Goal: Transaction & Acquisition: Purchase product/service

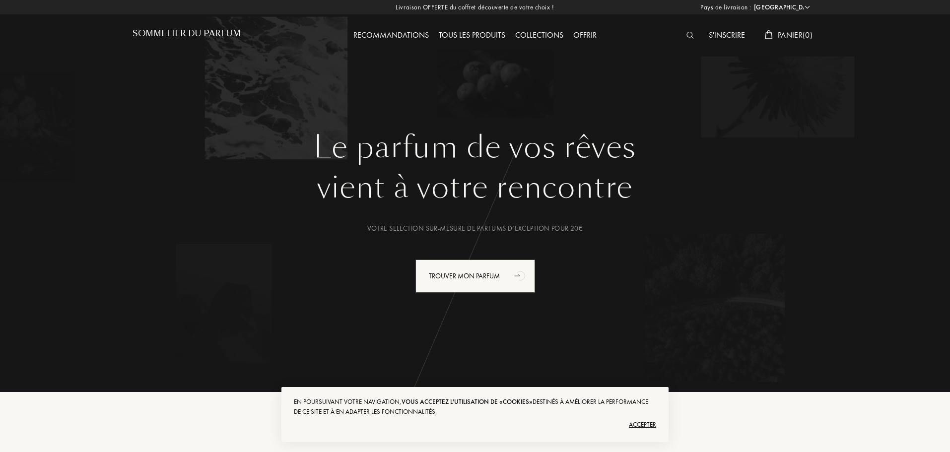
select select "FR"
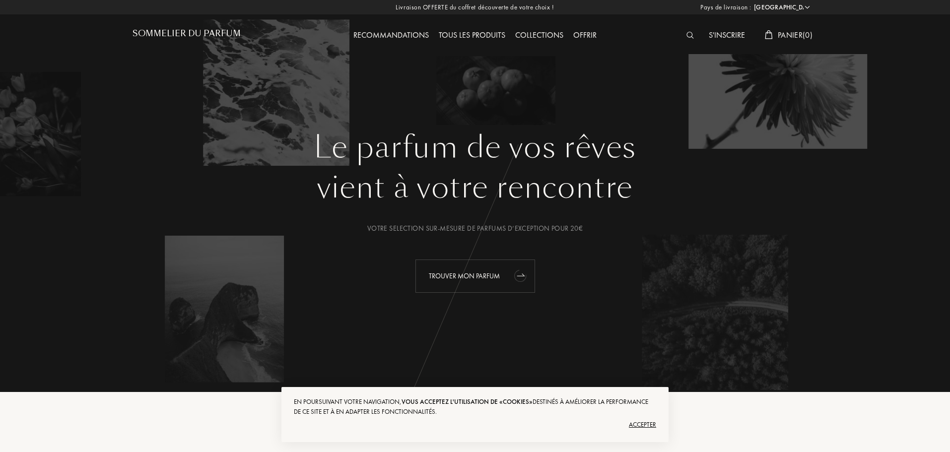
click at [477, 278] on div "Trouver mon parfum" at bounding box center [475, 276] width 120 height 33
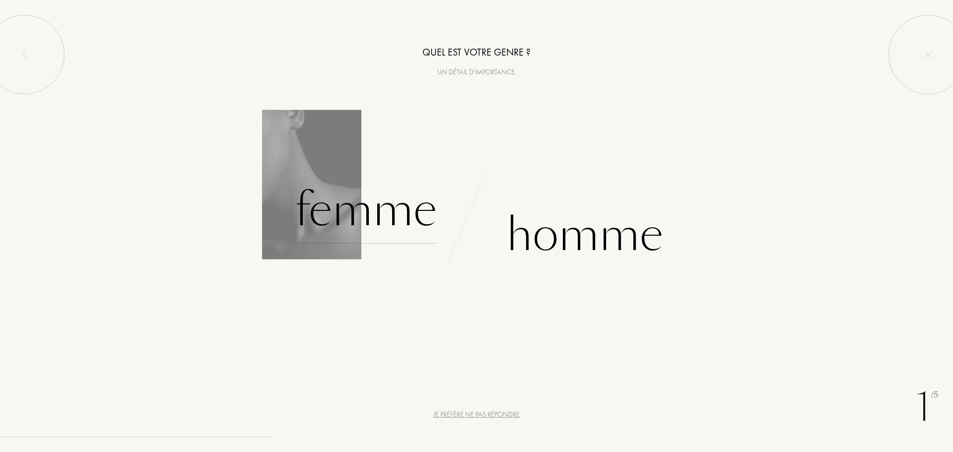
click at [365, 225] on div "Femme" at bounding box center [366, 210] width 142 height 67
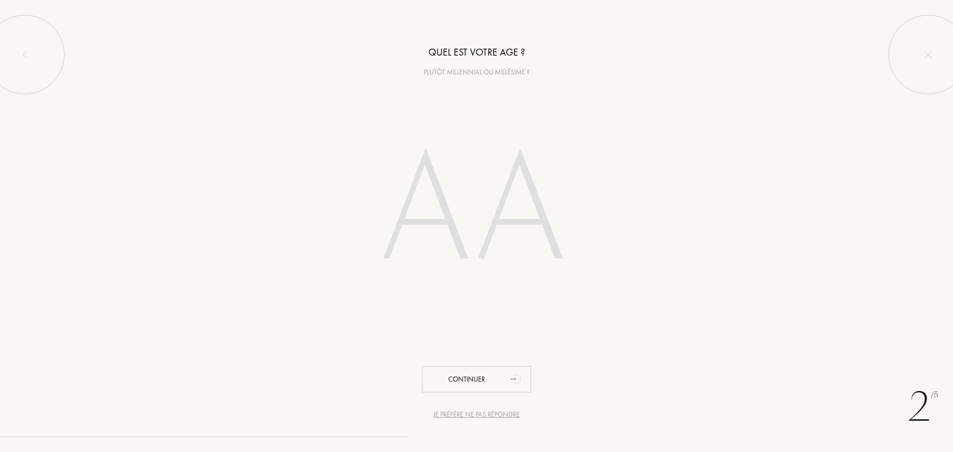
click at [478, 67] on div "Plutôt millennial ou millésime ?" at bounding box center [476, 72] width 953 height 10
click at [470, 156] on input "number" at bounding box center [476, 212] width 283 height 201
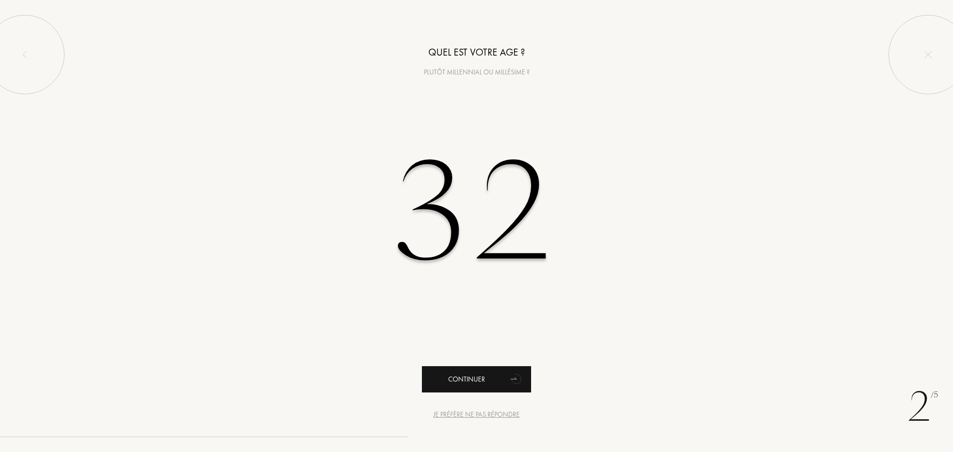
type input "32"
click at [487, 379] on div "Continuer" at bounding box center [476, 379] width 109 height 26
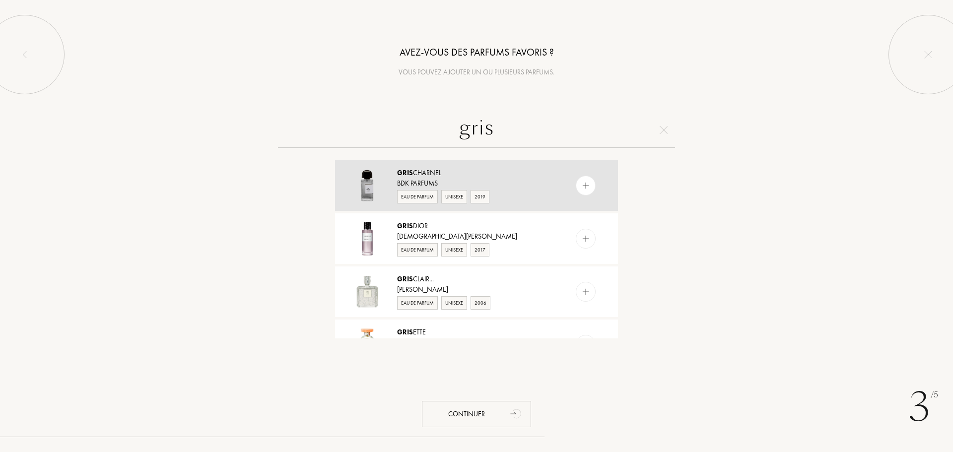
type input "gris"
click at [581, 188] on img at bounding box center [585, 185] width 9 height 9
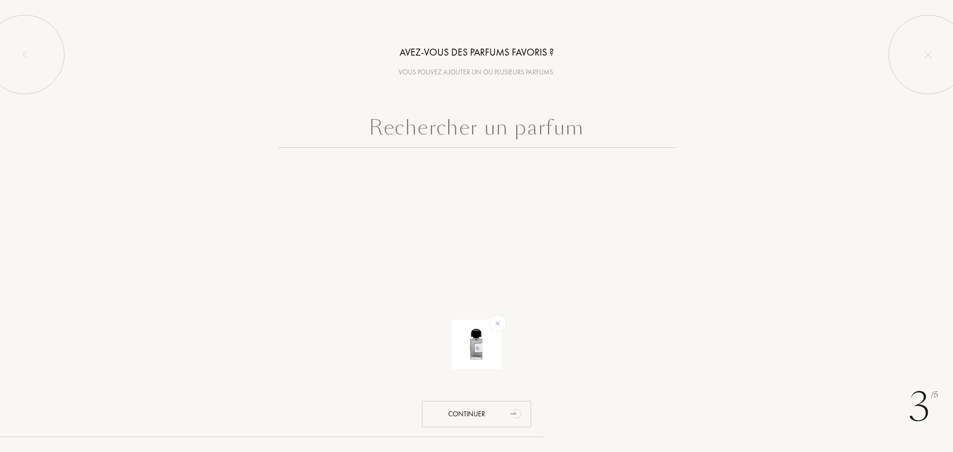
click at [493, 128] on input "text" at bounding box center [476, 130] width 397 height 36
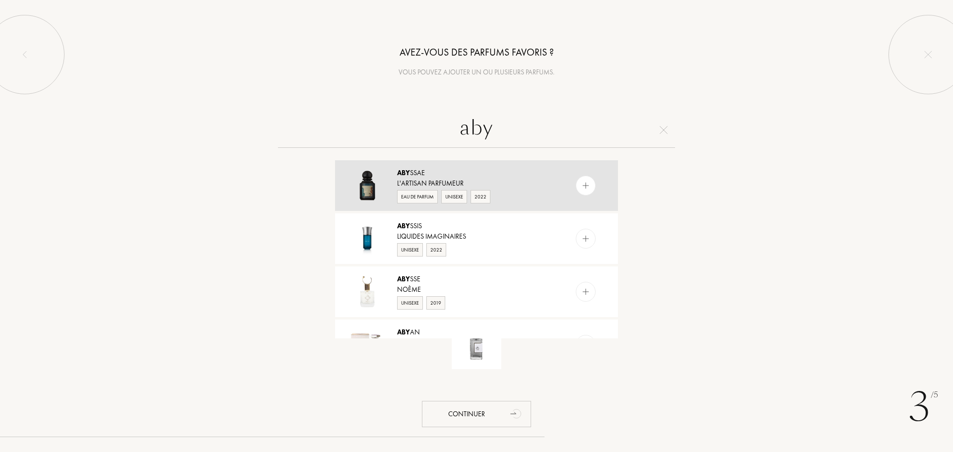
type input "aby"
click at [523, 191] on div "Eau de Parfum Unisexe 2022" at bounding box center [476, 196] width 158 height 15
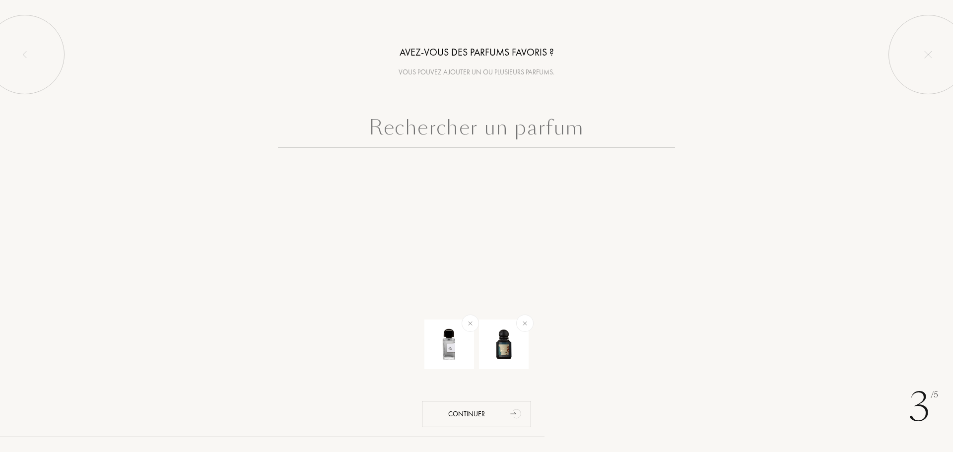
click at [529, 130] on input "text" at bounding box center [476, 130] width 397 height 36
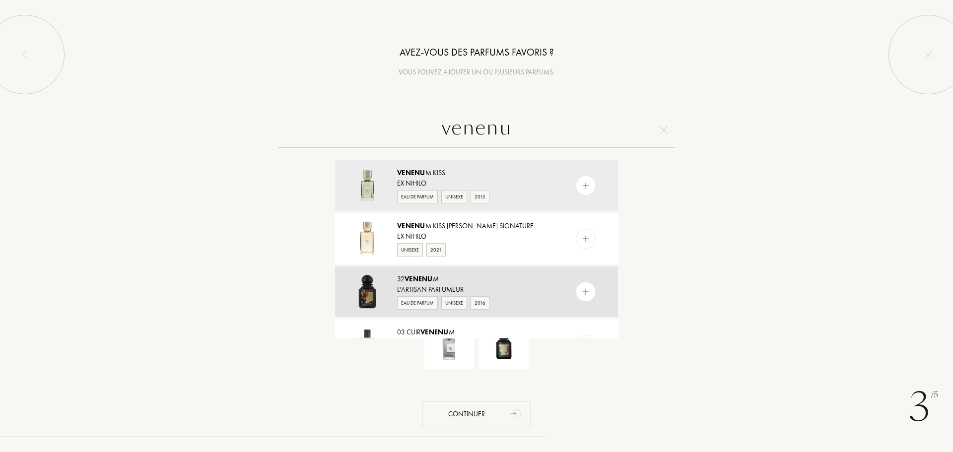
type input "venenu"
click at [543, 292] on div "L'Artisan Parfumeur" at bounding box center [476, 289] width 158 height 10
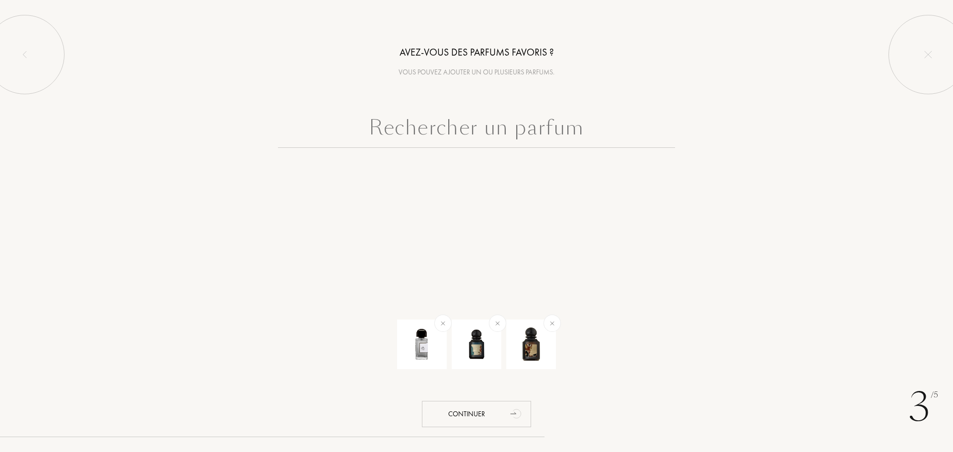
click at [566, 133] on input "text" at bounding box center [476, 130] width 397 height 36
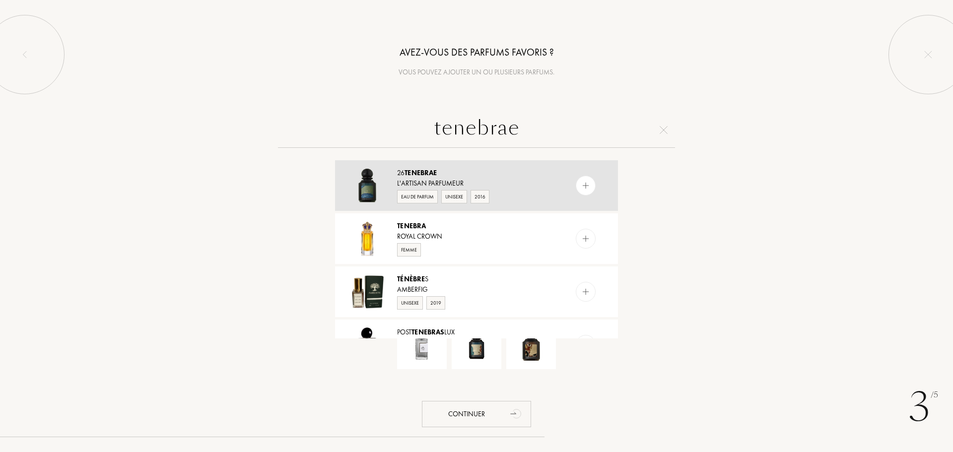
type input "tenebrae"
click at [528, 188] on div "L'Artisan Parfumeur" at bounding box center [476, 183] width 158 height 10
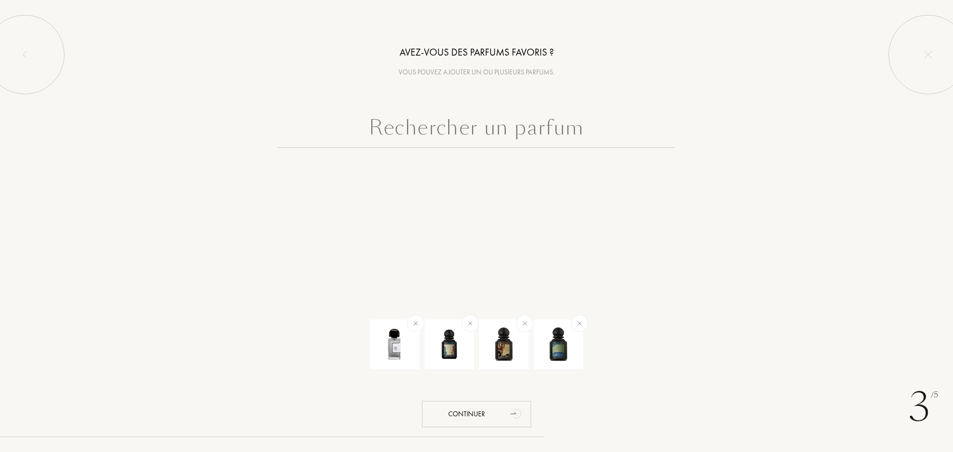
click at [510, 127] on input "text" at bounding box center [476, 130] width 397 height 36
click at [478, 415] on div "Continuer" at bounding box center [476, 414] width 109 height 26
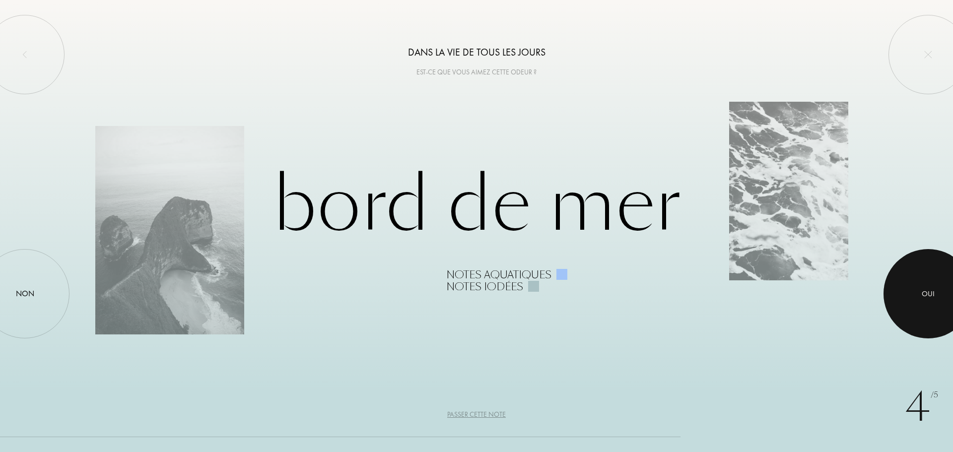
click at [915, 290] on div at bounding box center [927, 293] width 89 height 89
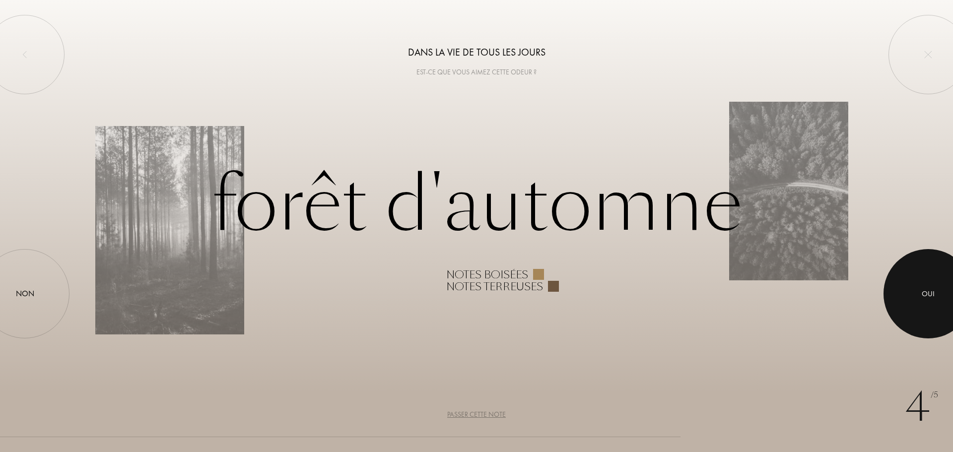
click at [915, 290] on div at bounding box center [927, 293] width 89 height 89
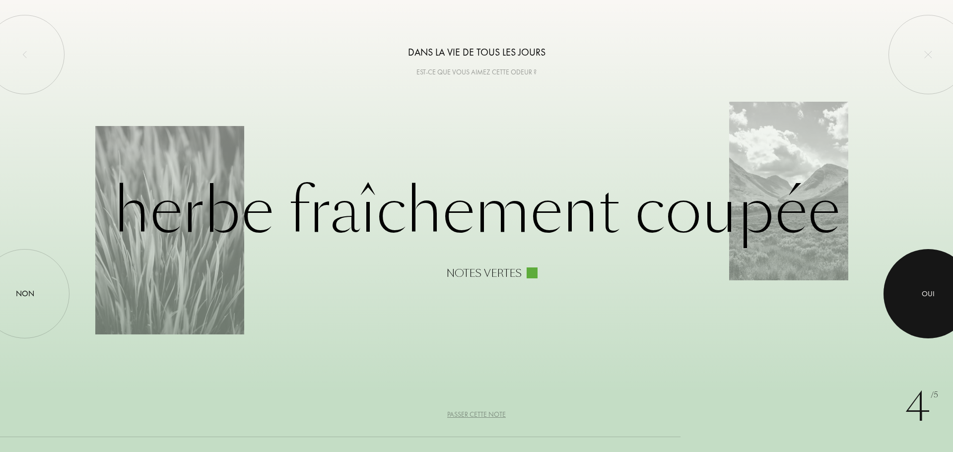
click at [915, 290] on div at bounding box center [927, 293] width 89 height 89
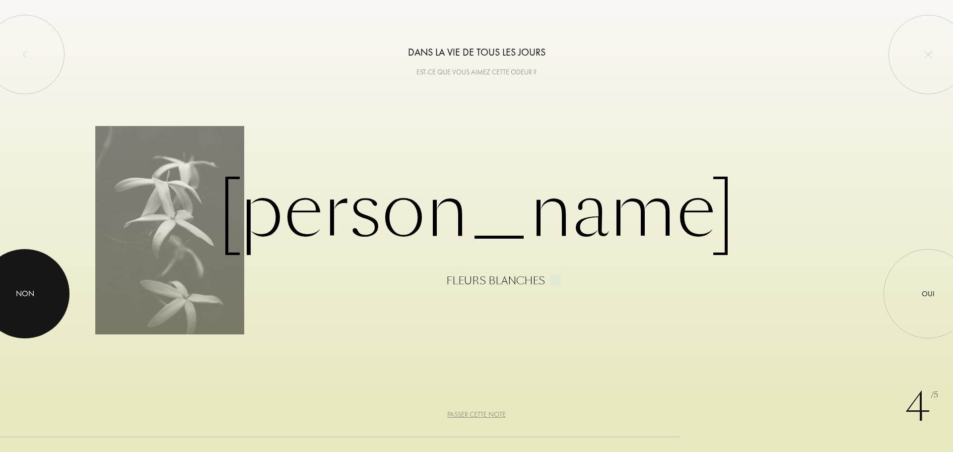
click at [14, 299] on div at bounding box center [24, 293] width 89 height 89
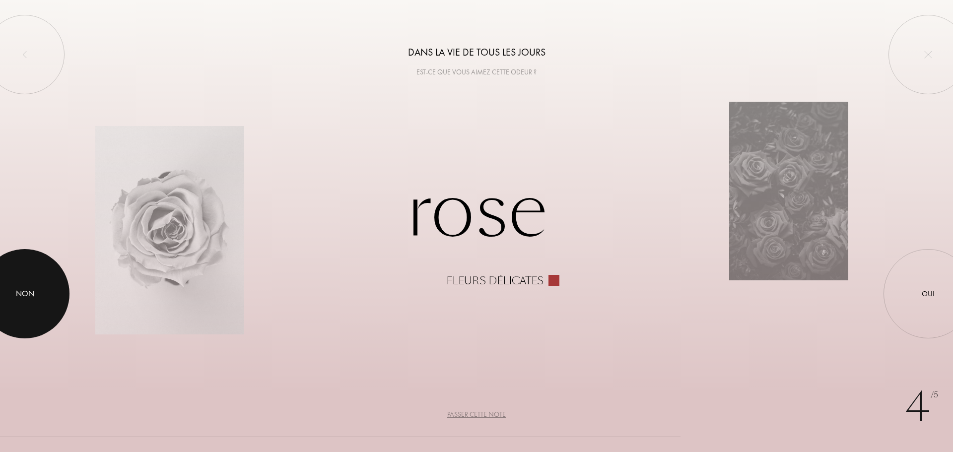
click at [40, 303] on div at bounding box center [24, 293] width 89 height 89
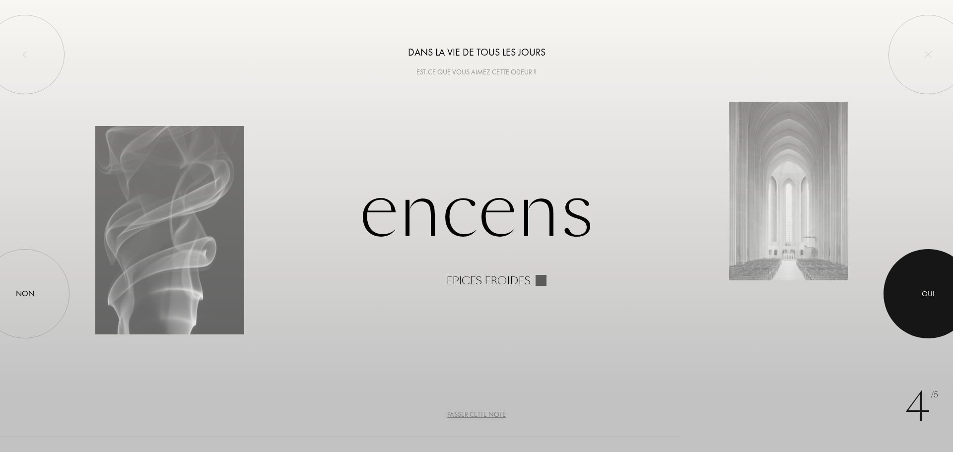
click at [912, 293] on div at bounding box center [927, 293] width 89 height 89
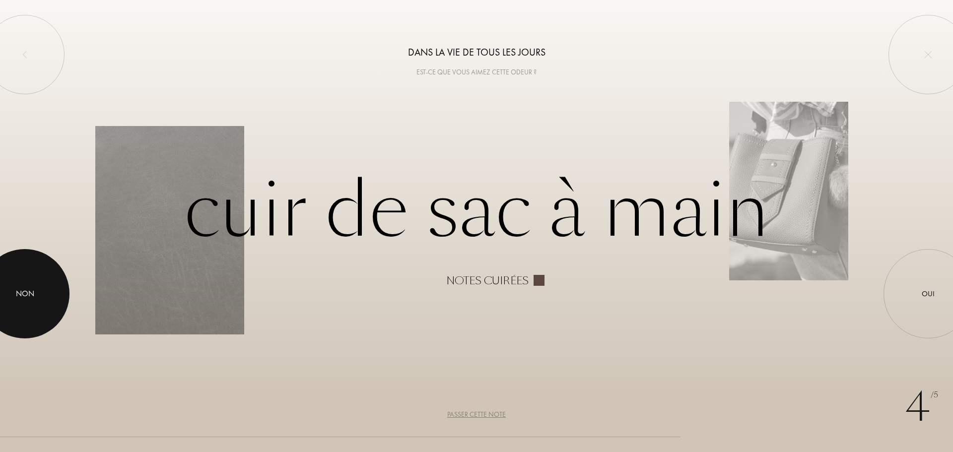
click at [14, 309] on div at bounding box center [24, 293] width 89 height 89
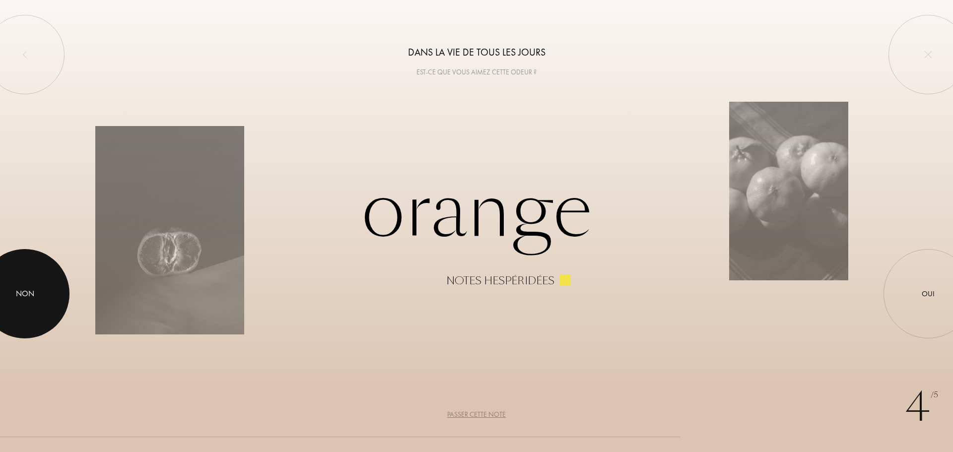
click at [36, 292] on div at bounding box center [24, 293] width 89 height 89
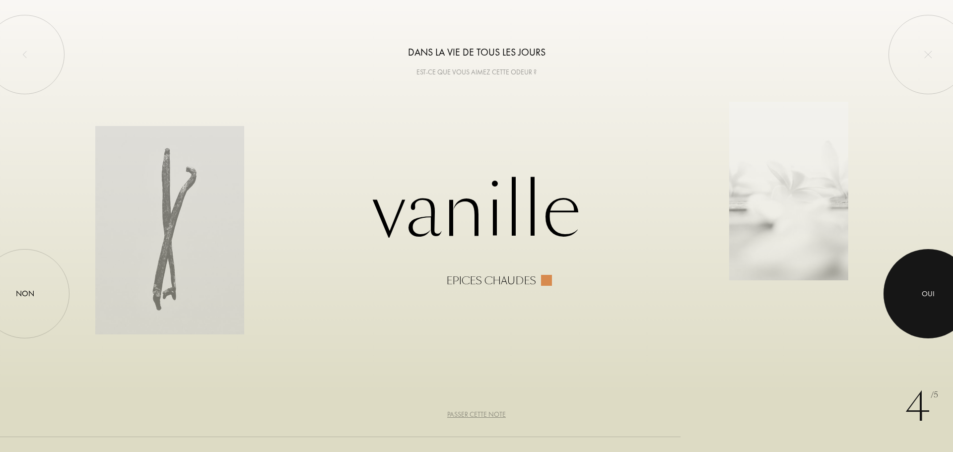
click at [914, 297] on div at bounding box center [927, 293] width 89 height 89
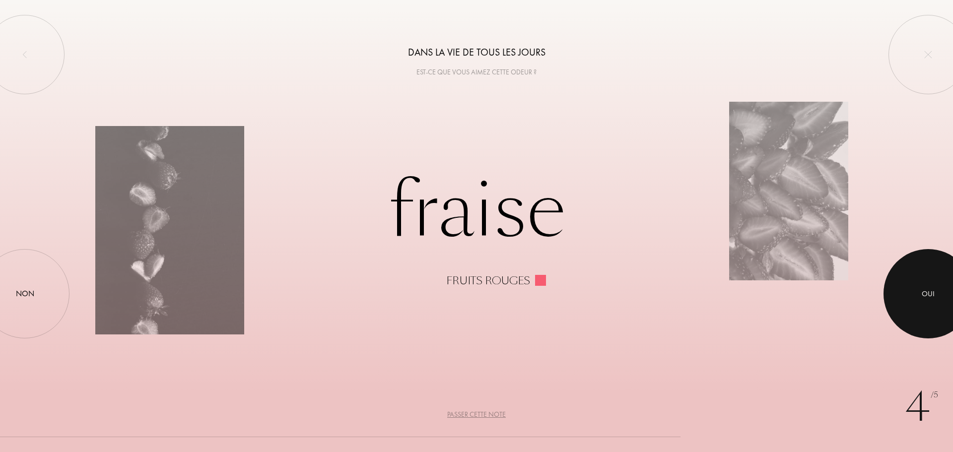
click at [908, 299] on div at bounding box center [927, 293] width 89 height 89
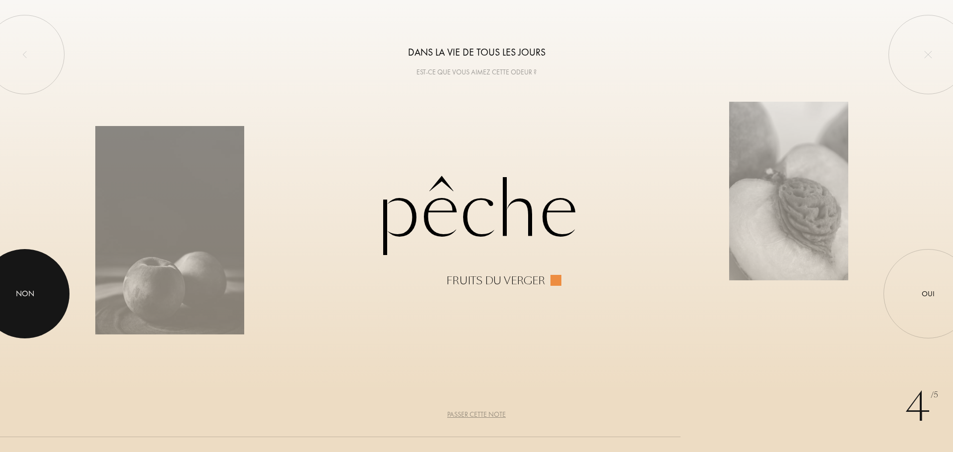
click at [50, 293] on div at bounding box center [24, 293] width 89 height 89
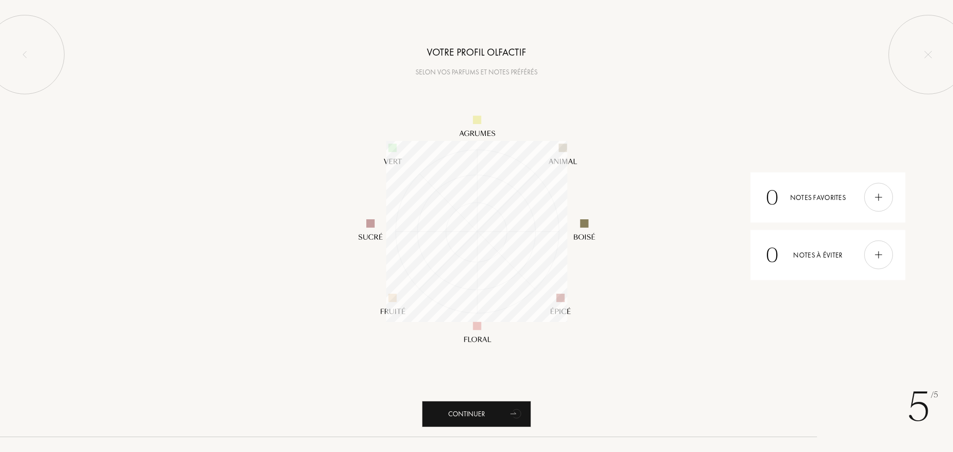
scroll to position [181, 181]
click at [477, 415] on div "Continuer" at bounding box center [476, 414] width 109 height 26
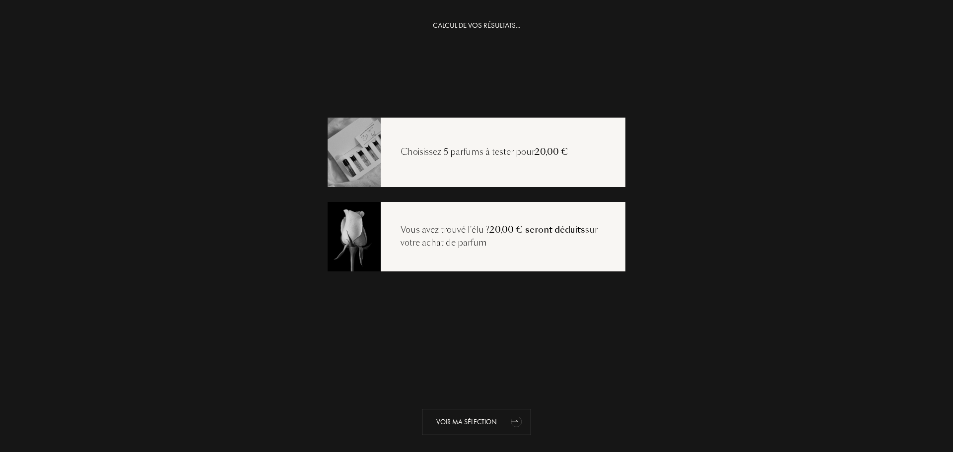
click at [471, 423] on div "Voir ma sélection" at bounding box center [476, 422] width 109 height 26
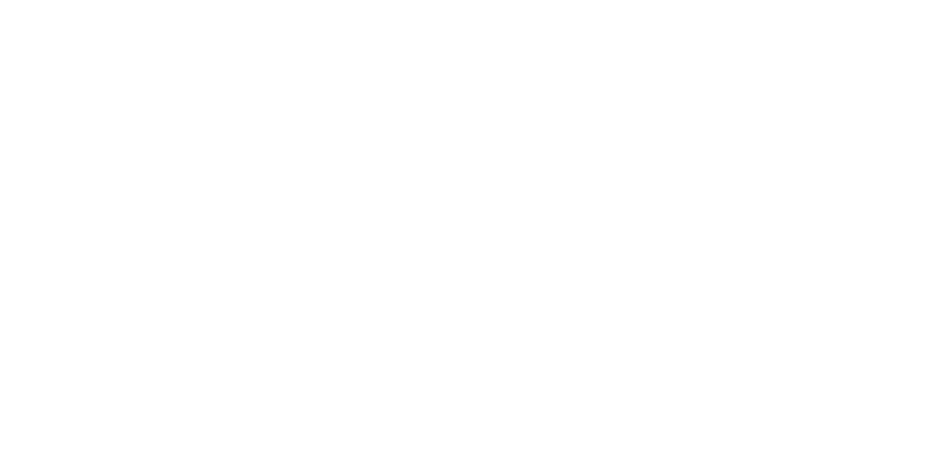
select select "FR"
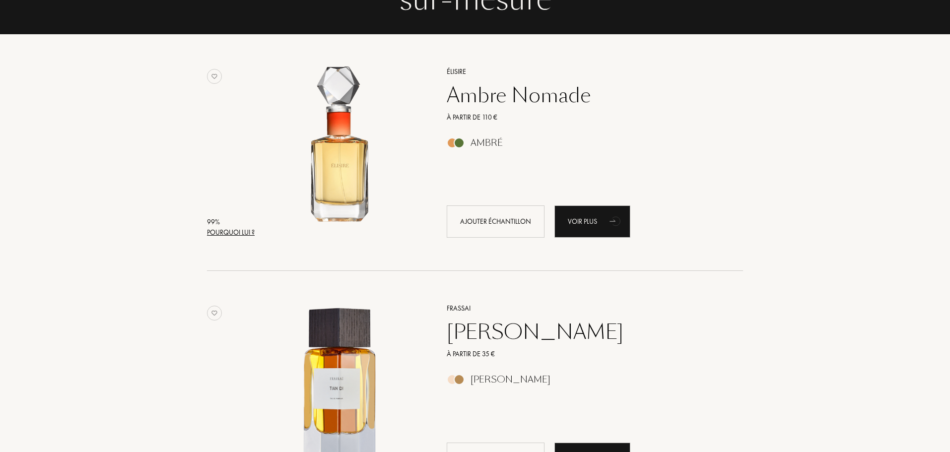
scroll to position [149, 0]
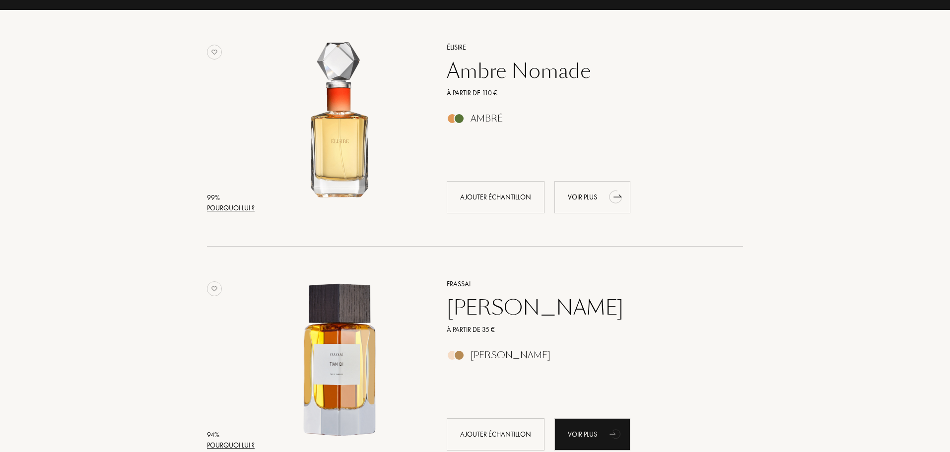
click at [587, 203] on div "Voir plus" at bounding box center [592, 197] width 76 height 32
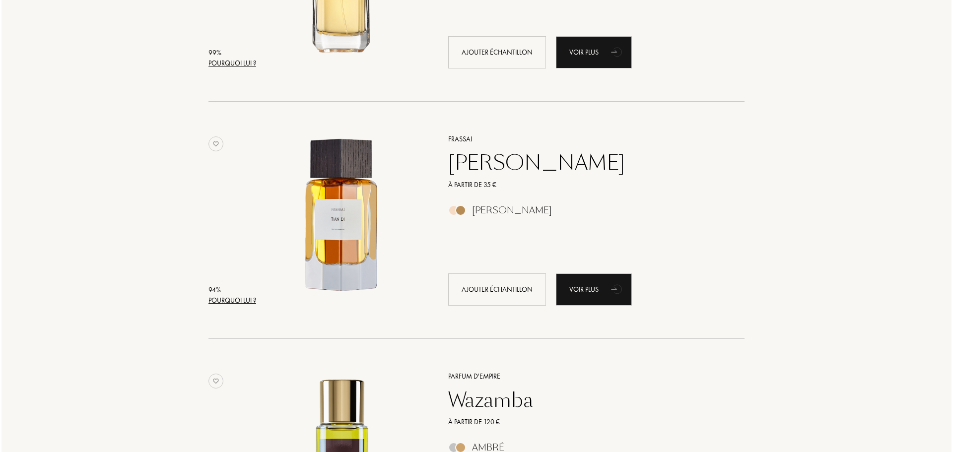
scroll to position [298, 0]
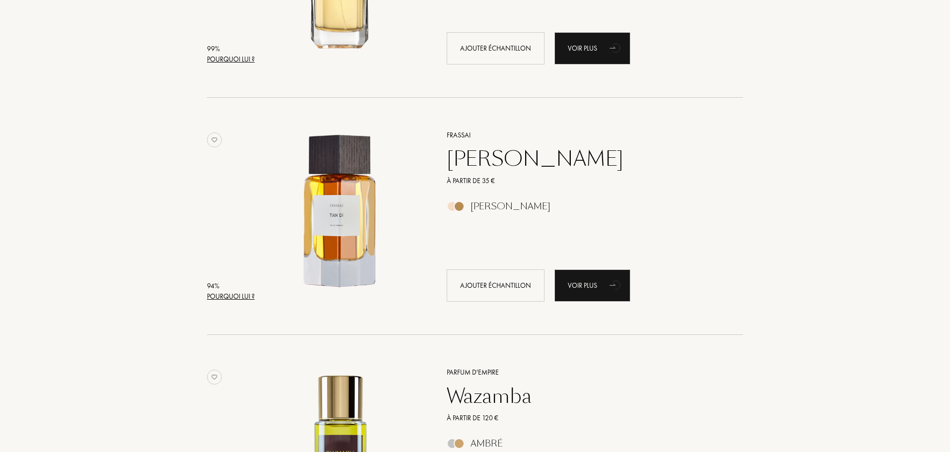
click at [235, 60] on div "Pourquoi lui ?" at bounding box center [231, 59] width 48 height 10
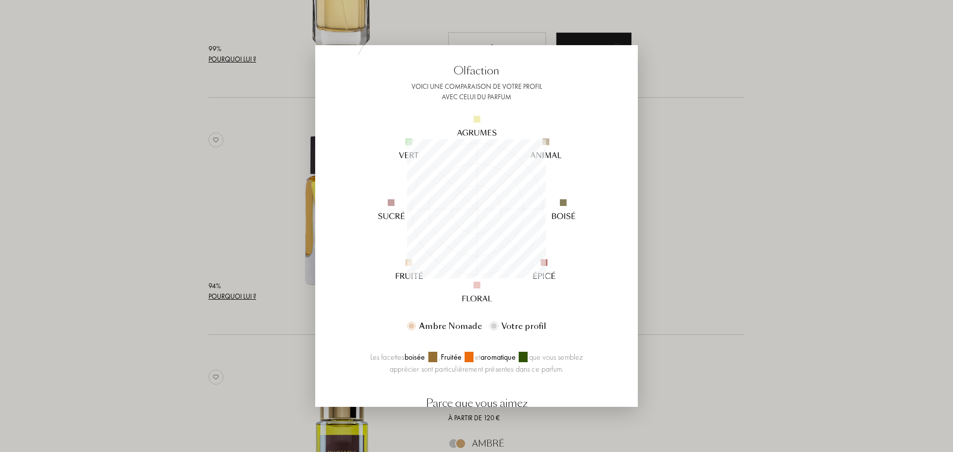
scroll to position [50, 0]
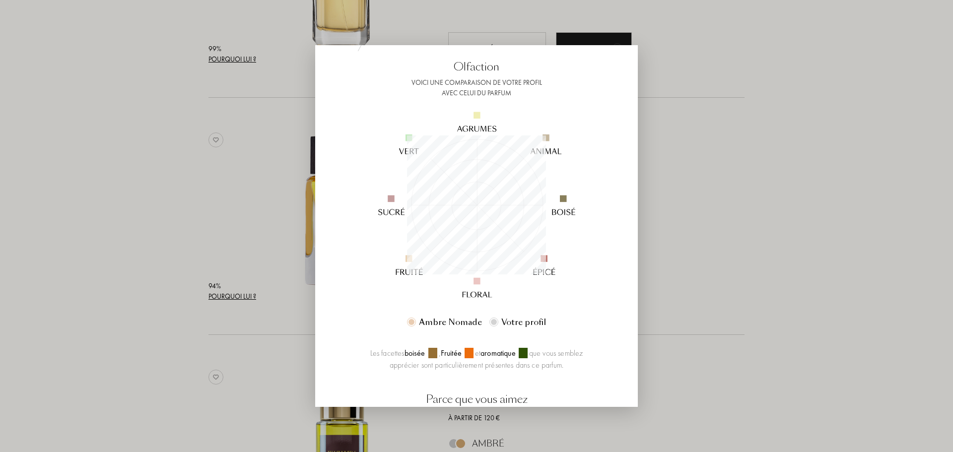
click at [750, 172] on div at bounding box center [476, 226] width 953 height 452
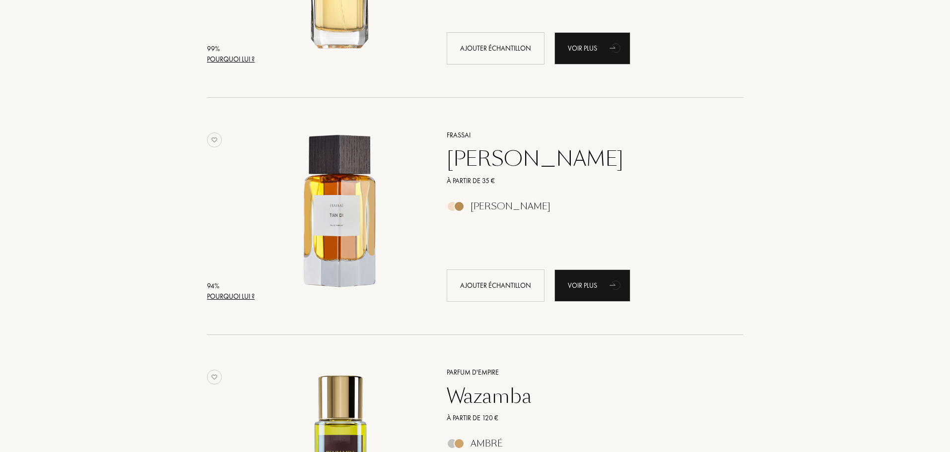
click at [235, 297] on div "Pourquoi lui ?" at bounding box center [231, 296] width 48 height 10
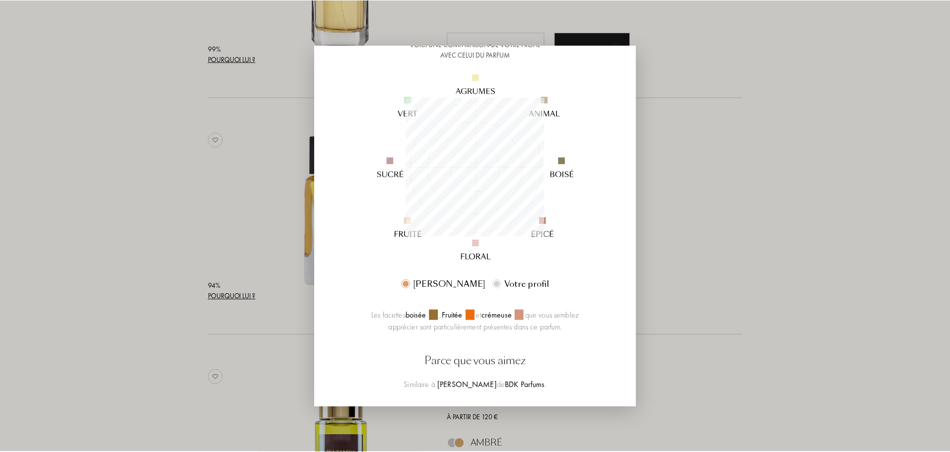
scroll to position [99, 0]
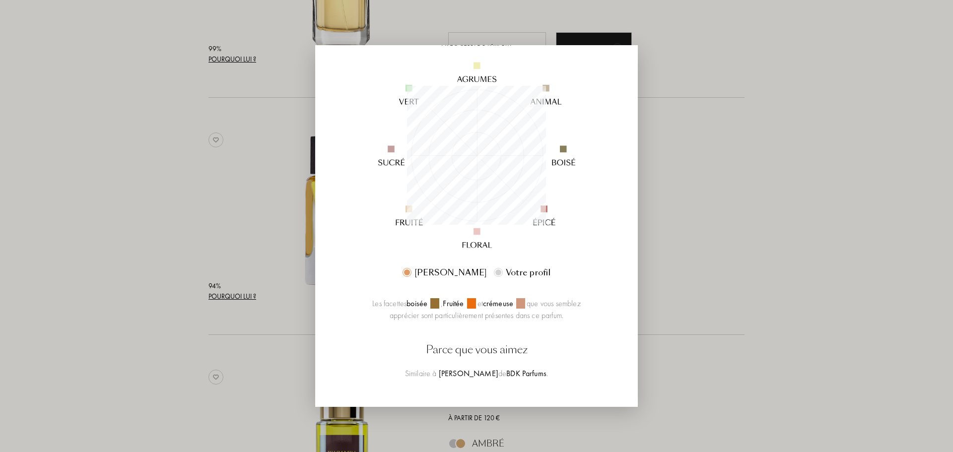
click at [767, 200] on div at bounding box center [476, 226] width 953 height 452
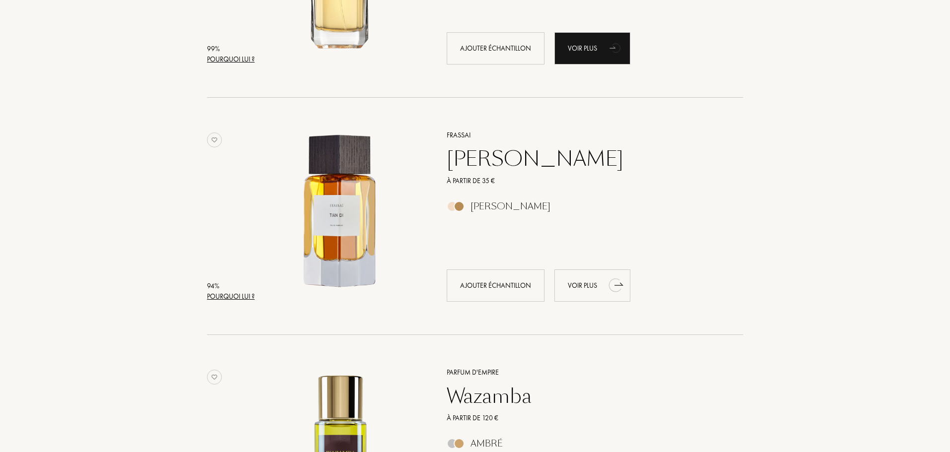
click at [581, 284] on div "Voir plus" at bounding box center [592, 285] width 76 height 32
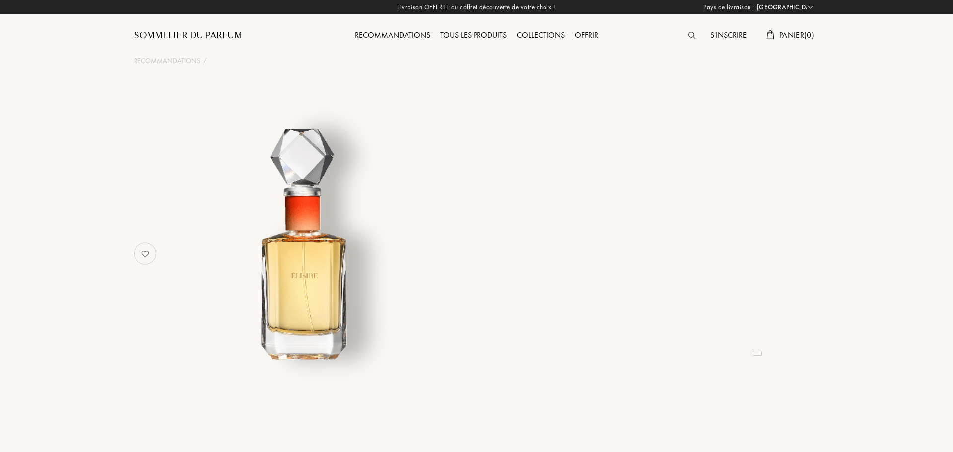
select select "FR"
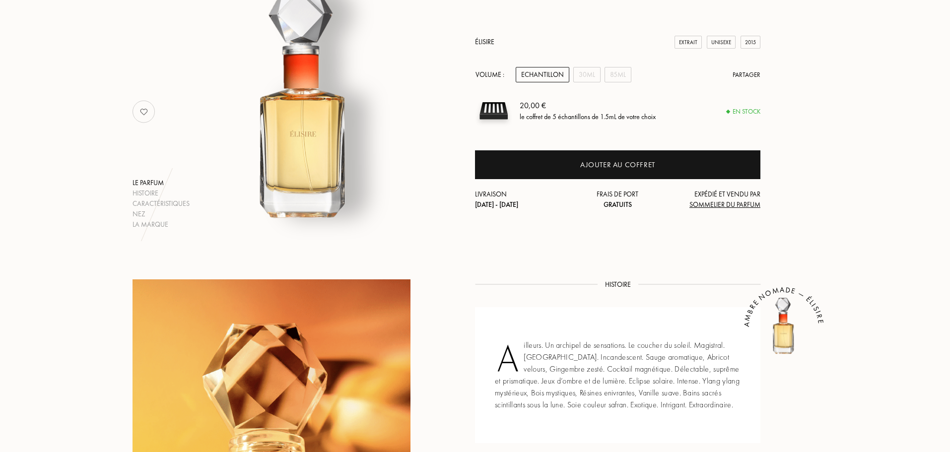
scroll to position [106, 0]
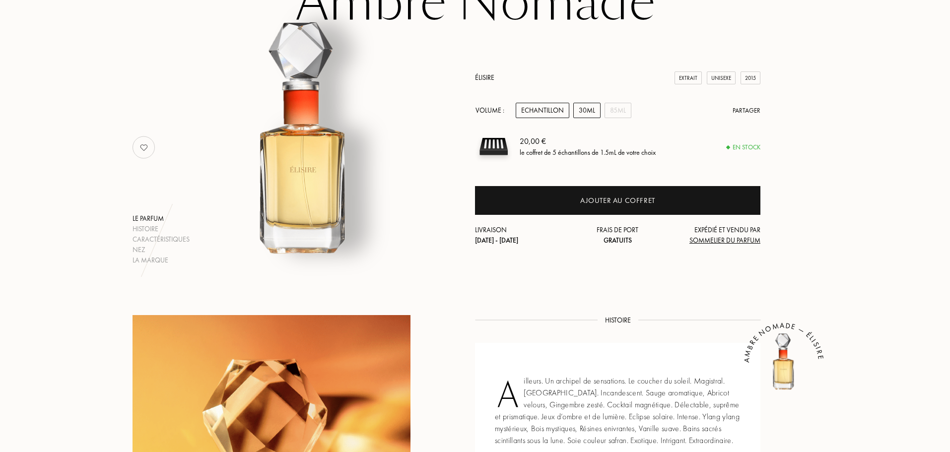
click at [582, 115] on div "30mL" at bounding box center [586, 110] width 27 height 15
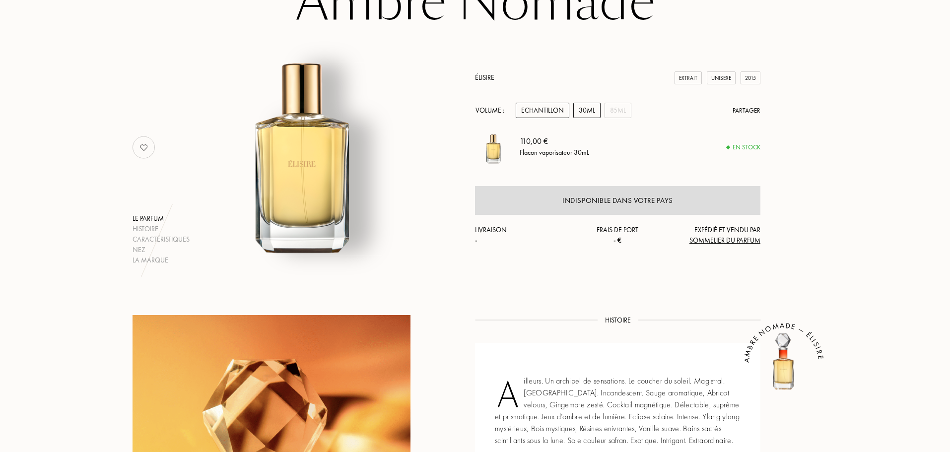
click at [554, 112] on div "Echantillon" at bounding box center [543, 110] width 54 height 15
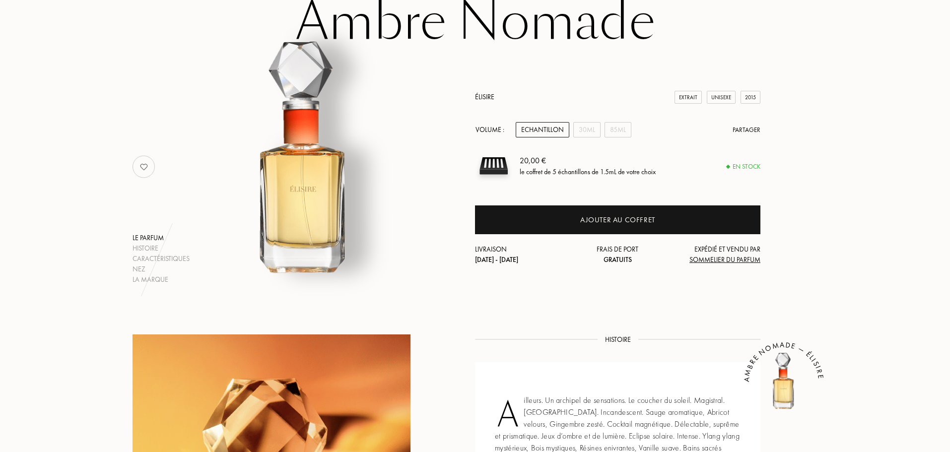
scroll to position [99, 0]
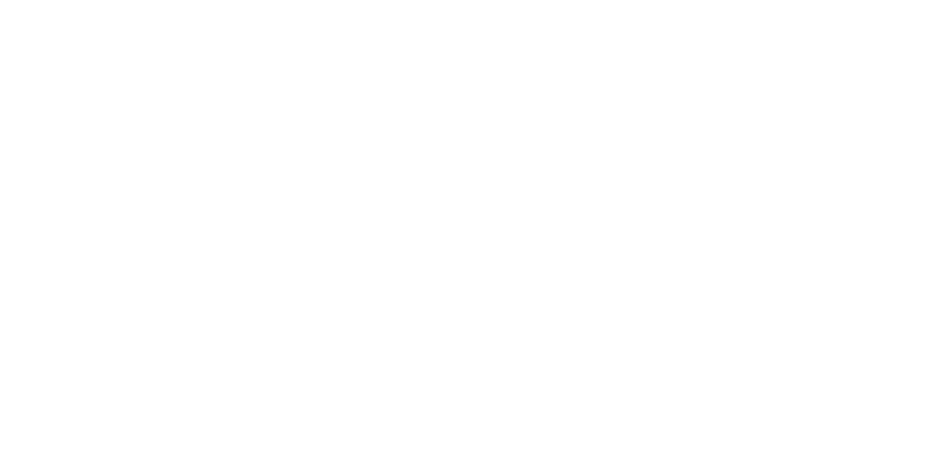
select select "FR"
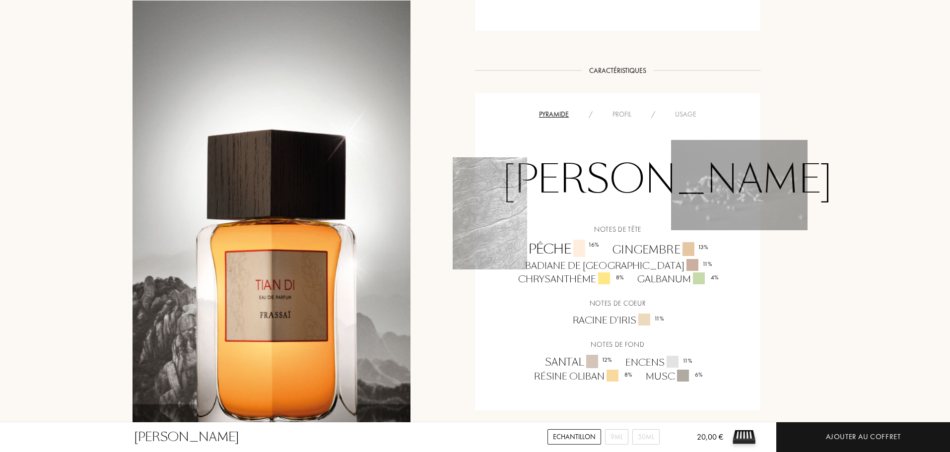
scroll to position [645, 0]
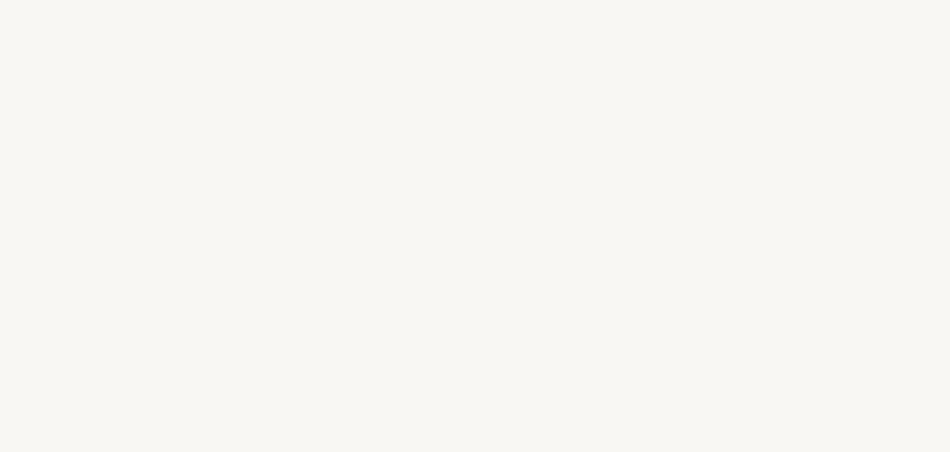
scroll to position [298, 0]
select select "FR"
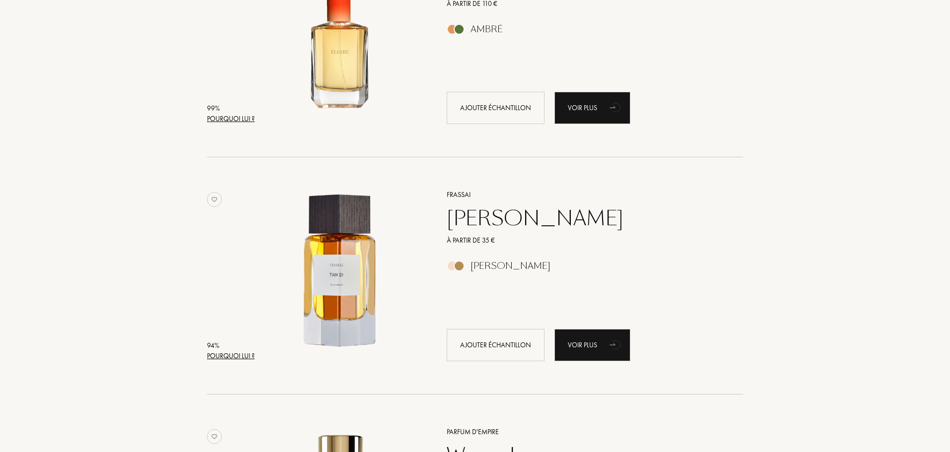
scroll to position [248, 0]
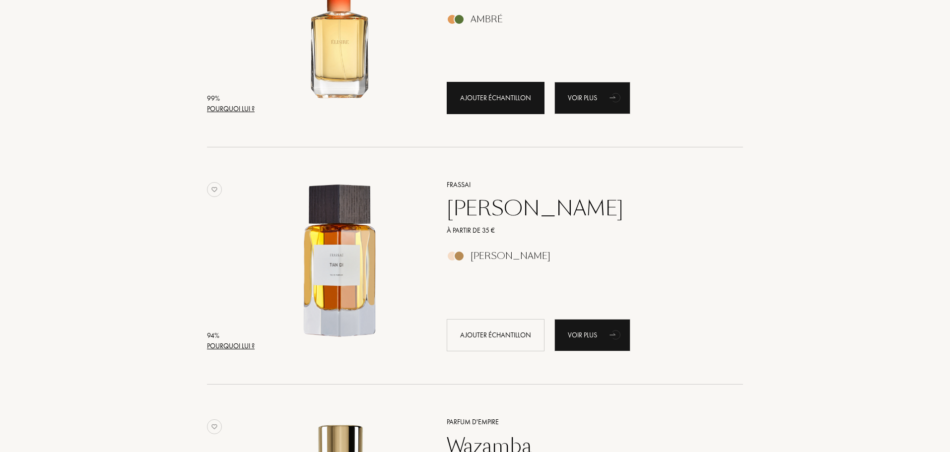
click at [525, 105] on div "Ajouter échantillon" at bounding box center [496, 98] width 98 height 32
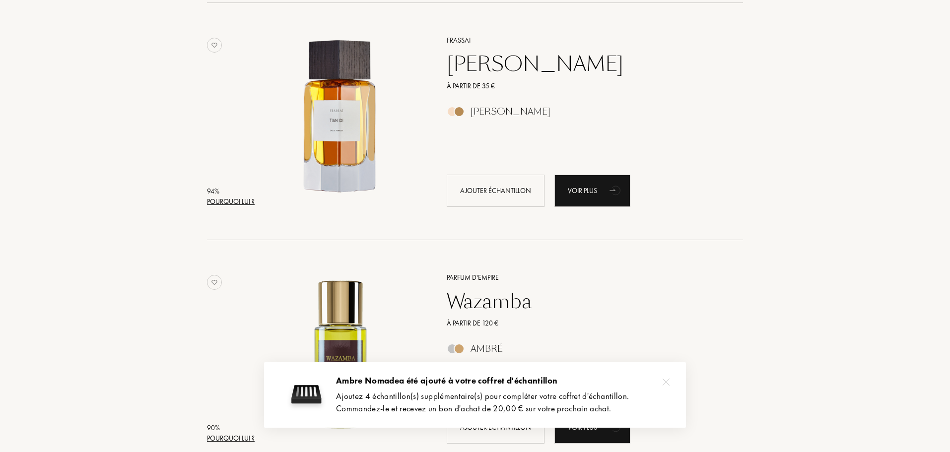
scroll to position [447, 0]
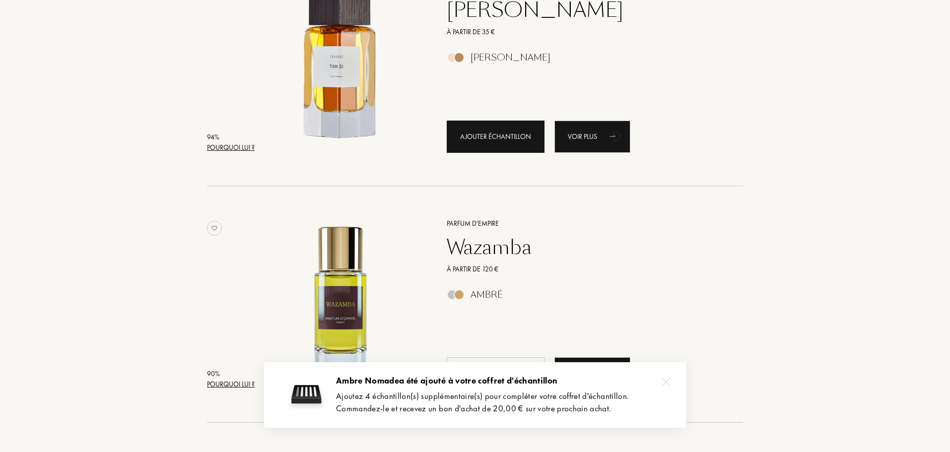
click at [496, 136] on div "Ajouter échantillon" at bounding box center [496, 137] width 98 height 32
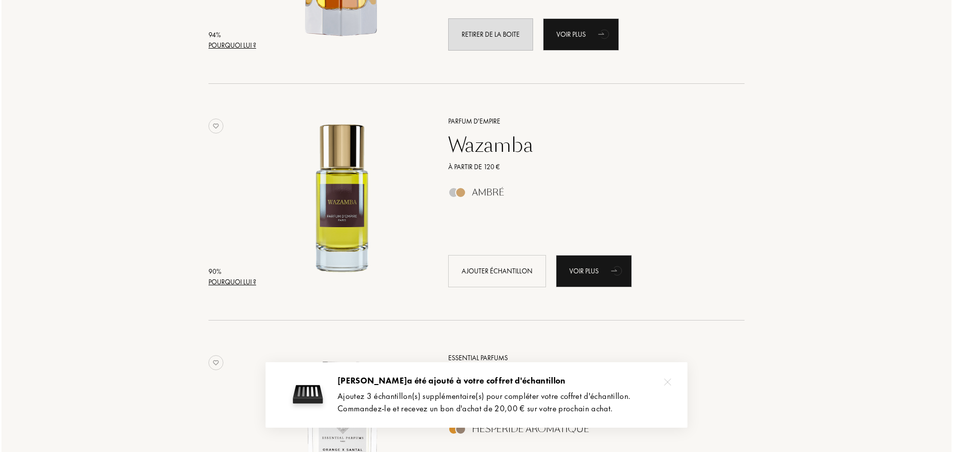
scroll to position [595, 0]
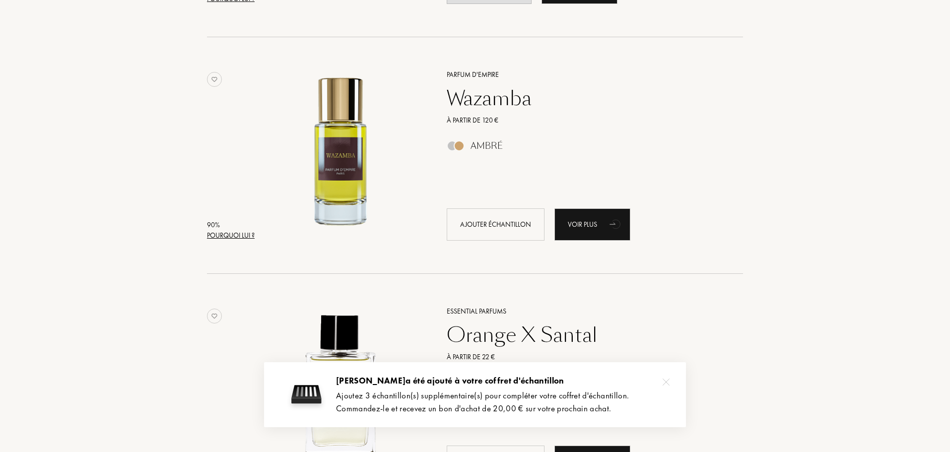
click at [218, 231] on div "Pourquoi lui ?" at bounding box center [231, 235] width 48 height 10
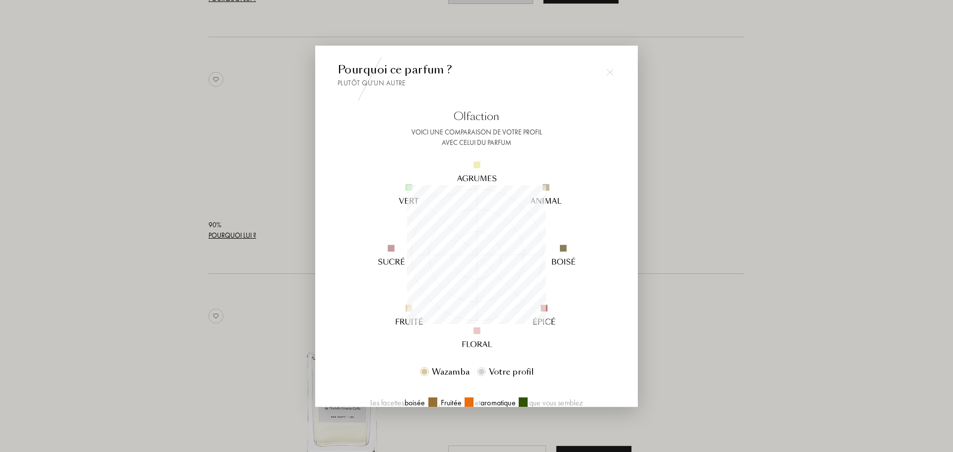
scroll to position [139, 139]
click at [814, 198] on div at bounding box center [476, 226] width 953 height 452
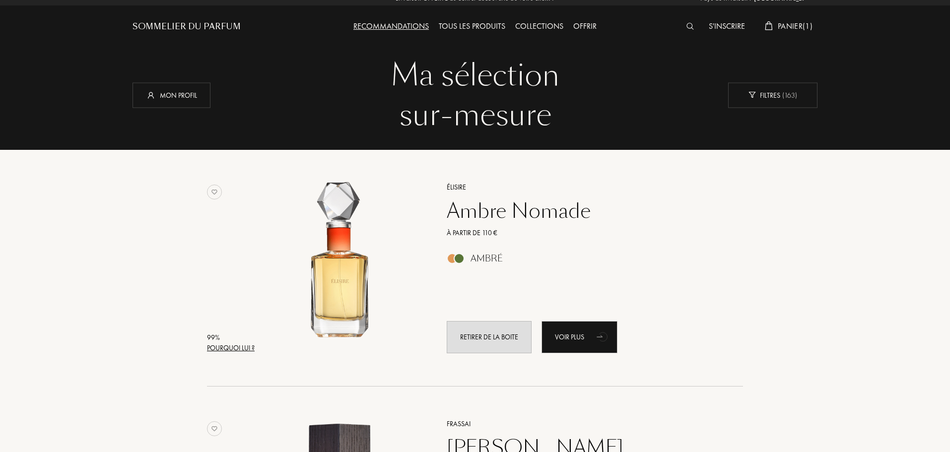
scroll to position [0, 0]
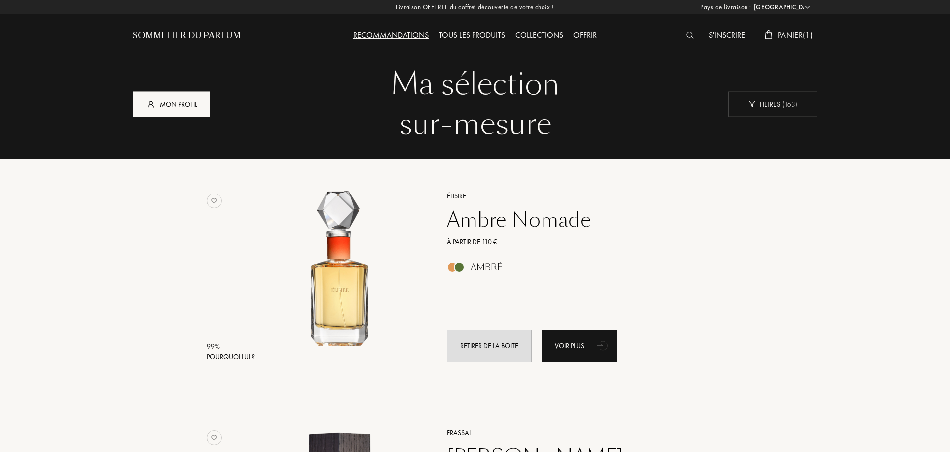
click at [186, 105] on div "Mon profil" at bounding box center [171, 103] width 78 height 25
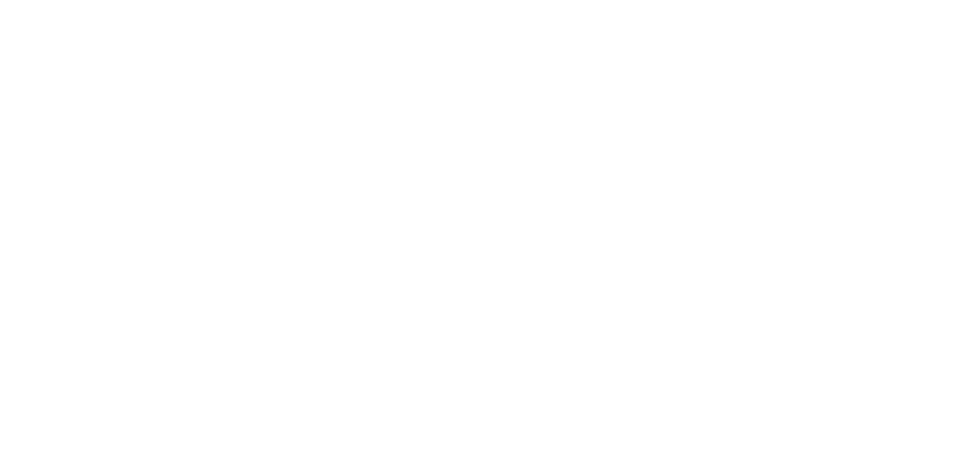
select select "FR"
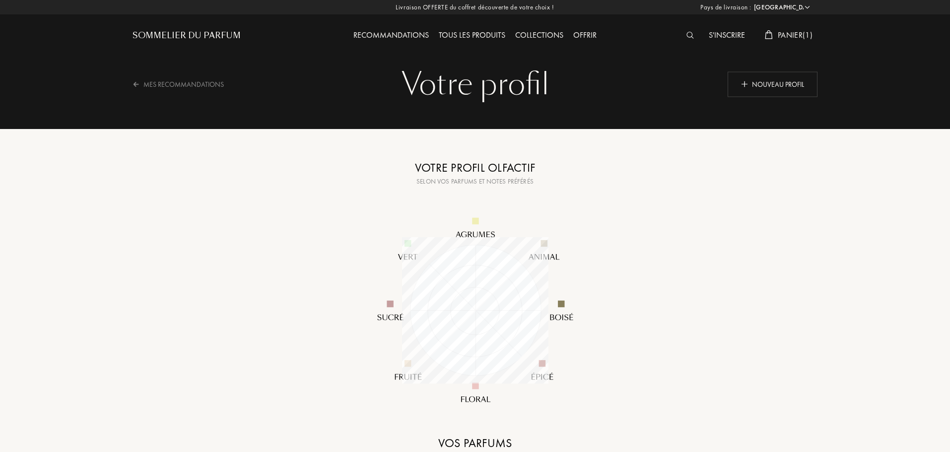
click at [486, 35] on div "Tous les produits" at bounding box center [472, 35] width 76 height 13
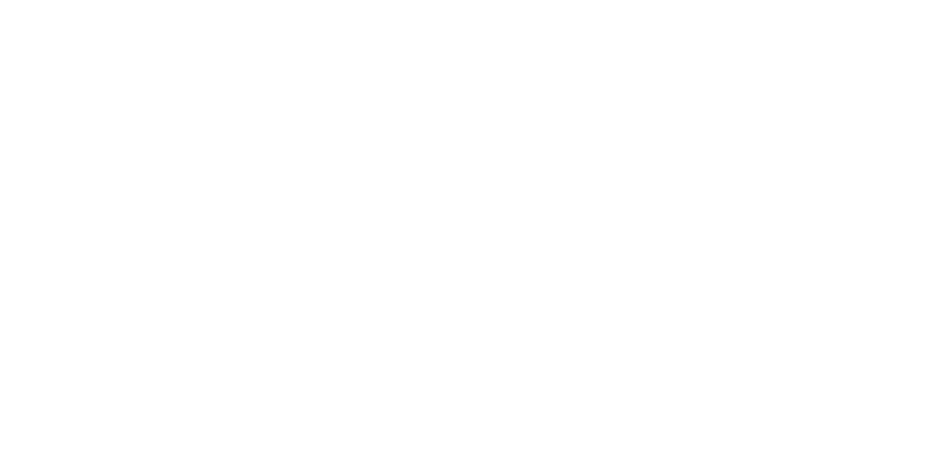
select select "FR"
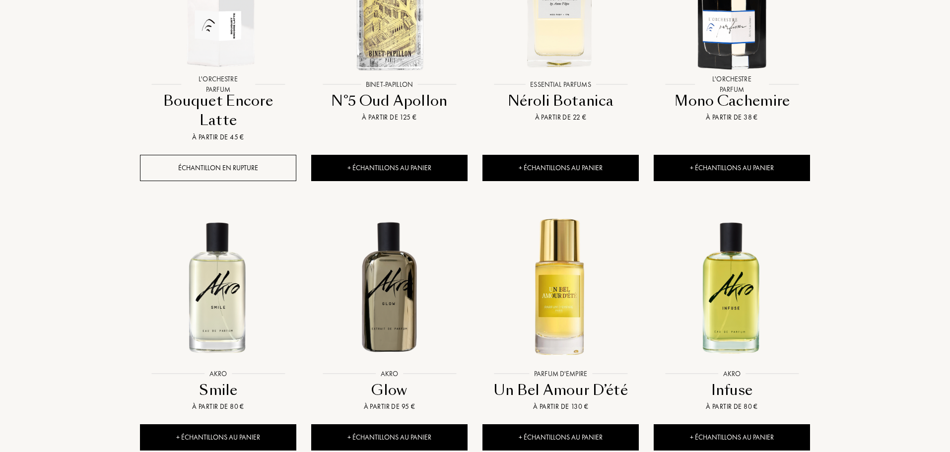
scroll to position [893, 0]
